Goal: Task Accomplishment & Management: Use online tool/utility

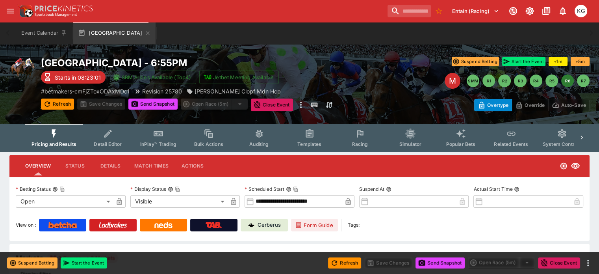
click at [368, 145] on span "Racing" at bounding box center [360, 144] width 16 height 6
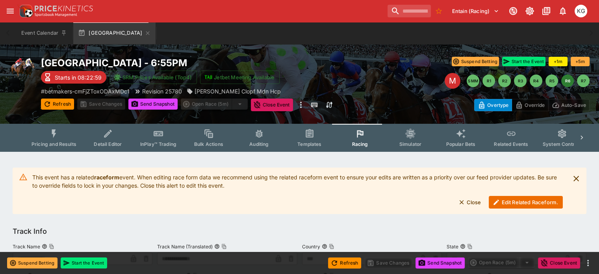
click at [515, 203] on button "Edit Related Raceform." at bounding box center [526, 202] width 74 height 13
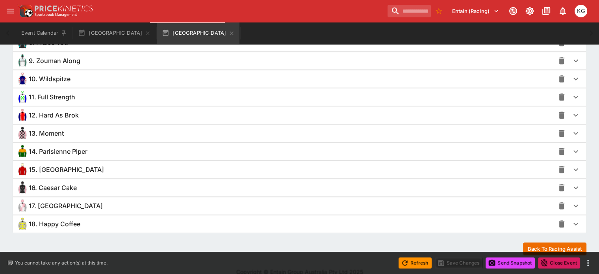
scroll to position [710, 0]
click at [571, 185] on icon "button" at bounding box center [575, 187] width 9 height 9
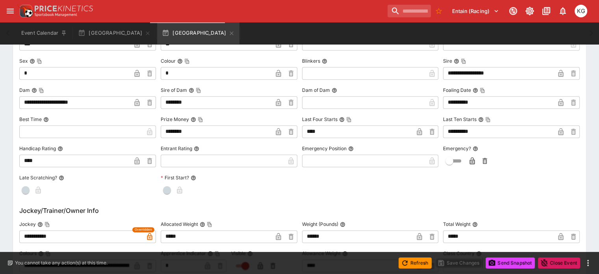
scroll to position [986, 0]
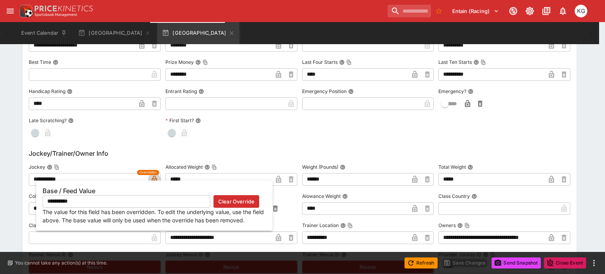
click at [151, 178] on icon "button" at bounding box center [154, 179] width 8 height 8
type input "**********"
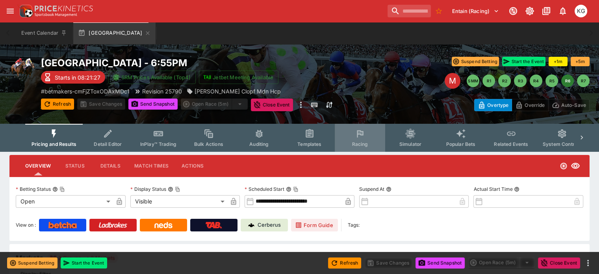
click at [365, 138] on icon "Event type filters" at bounding box center [360, 133] width 10 height 10
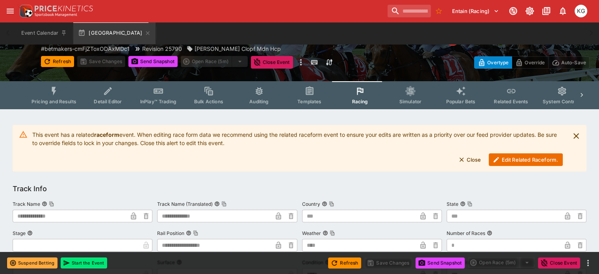
scroll to position [79, 0]
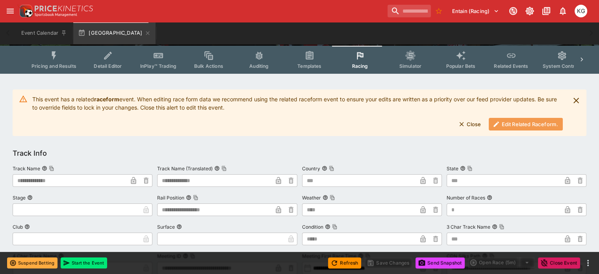
click at [511, 124] on button "Edit Related Raceform." at bounding box center [526, 124] width 74 height 13
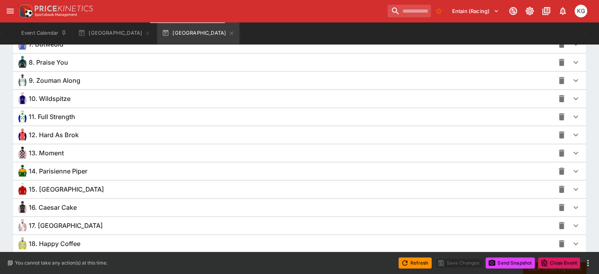
scroll to position [709, 0]
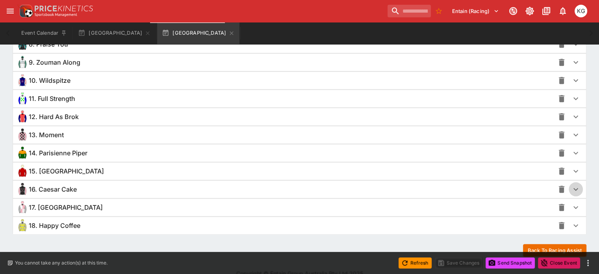
click at [571, 188] on icon "button" at bounding box center [575, 188] width 9 height 9
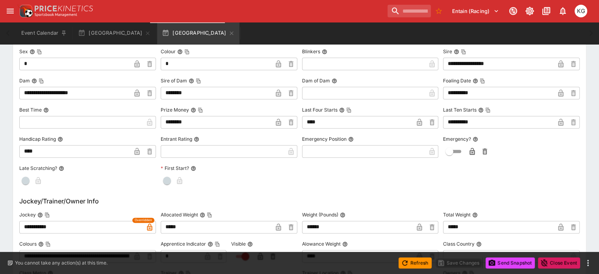
scroll to position [945, 0]
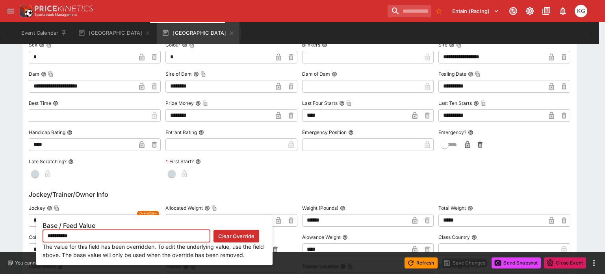
click at [154, 219] on div "**********" at bounding box center [154, 240] width 236 height 50
click at [153, 216] on div "**********" at bounding box center [154, 240] width 236 height 50
click at [137, 236] on input "**********" at bounding box center [127, 236] width 168 height 13
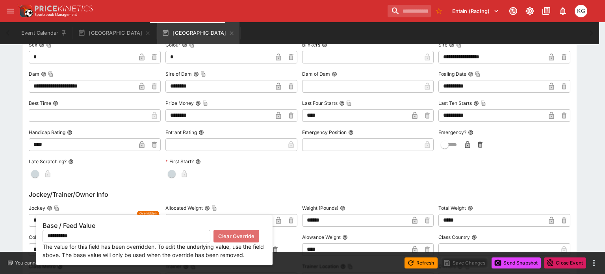
click at [228, 236] on button "Clear Override" at bounding box center [236, 236] width 46 height 13
type input "**********"
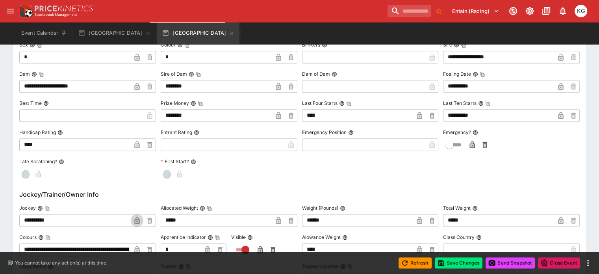
click at [141, 221] on icon "button" at bounding box center [137, 220] width 8 height 8
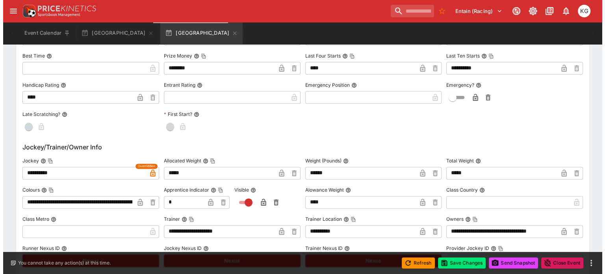
scroll to position [1024, 0]
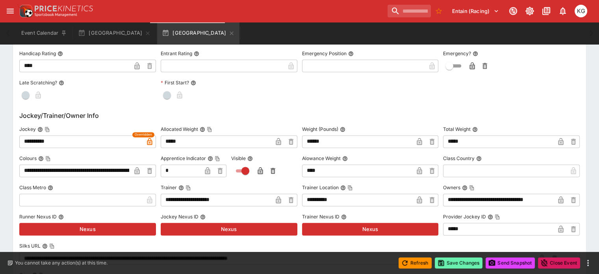
click at [461, 261] on button "Save Changes" at bounding box center [459, 262] width 48 height 11
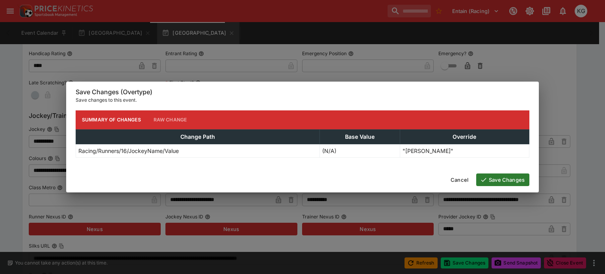
click at [496, 177] on button "Save Changes" at bounding box center [502, 179] width 53 height 13
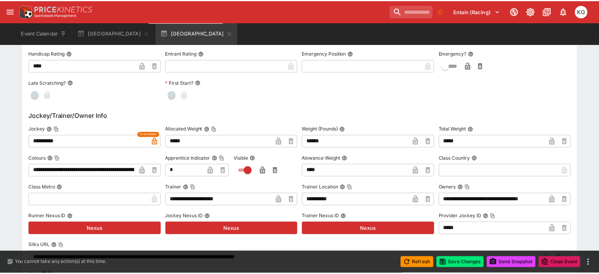
scroll to position [0, 0]
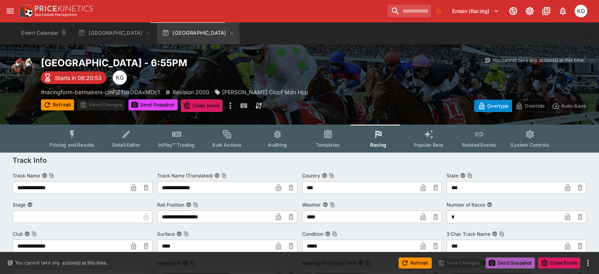
click at [507, 260] on button "Send Snapshot" at bounding box center [509, 262] width 49 height 11
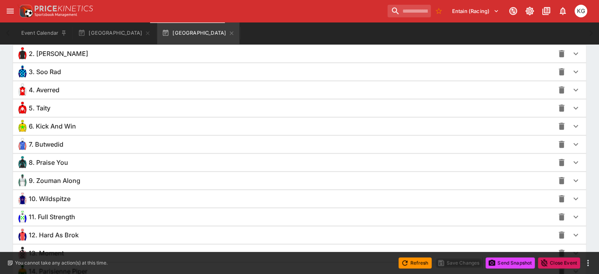
scroll to position [709, 0]
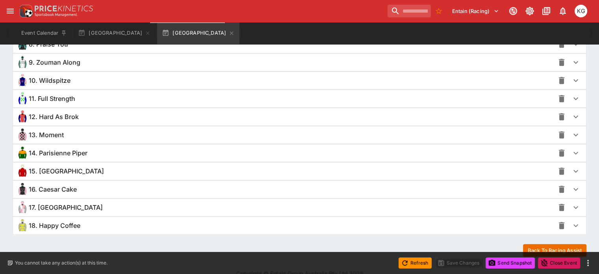
drag, startPoint x: 566, startPoint y: 184, endPoint x: 556, endPoint y: 187, distance: 10.2
click at [571, 184] on icon "button" at bounding box center [575, 188] width 9 height 9
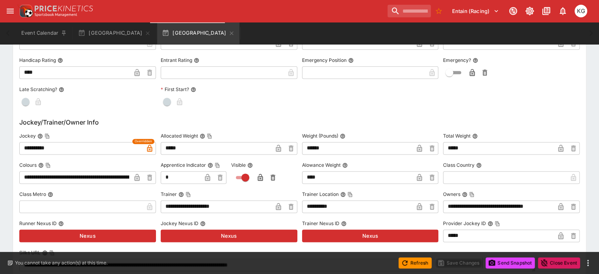
scroll to position [1024, 0]
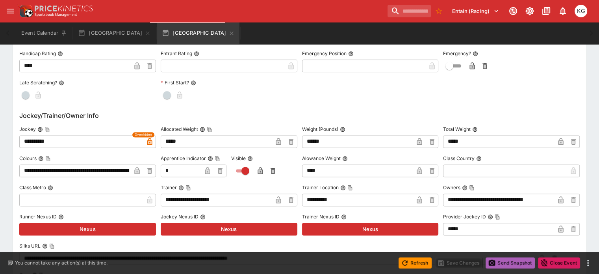
click at [509, 263] on button "Send Snapshot" at bounding box center [509, 262] width 49 height 11
